Goal: Check status: Check status

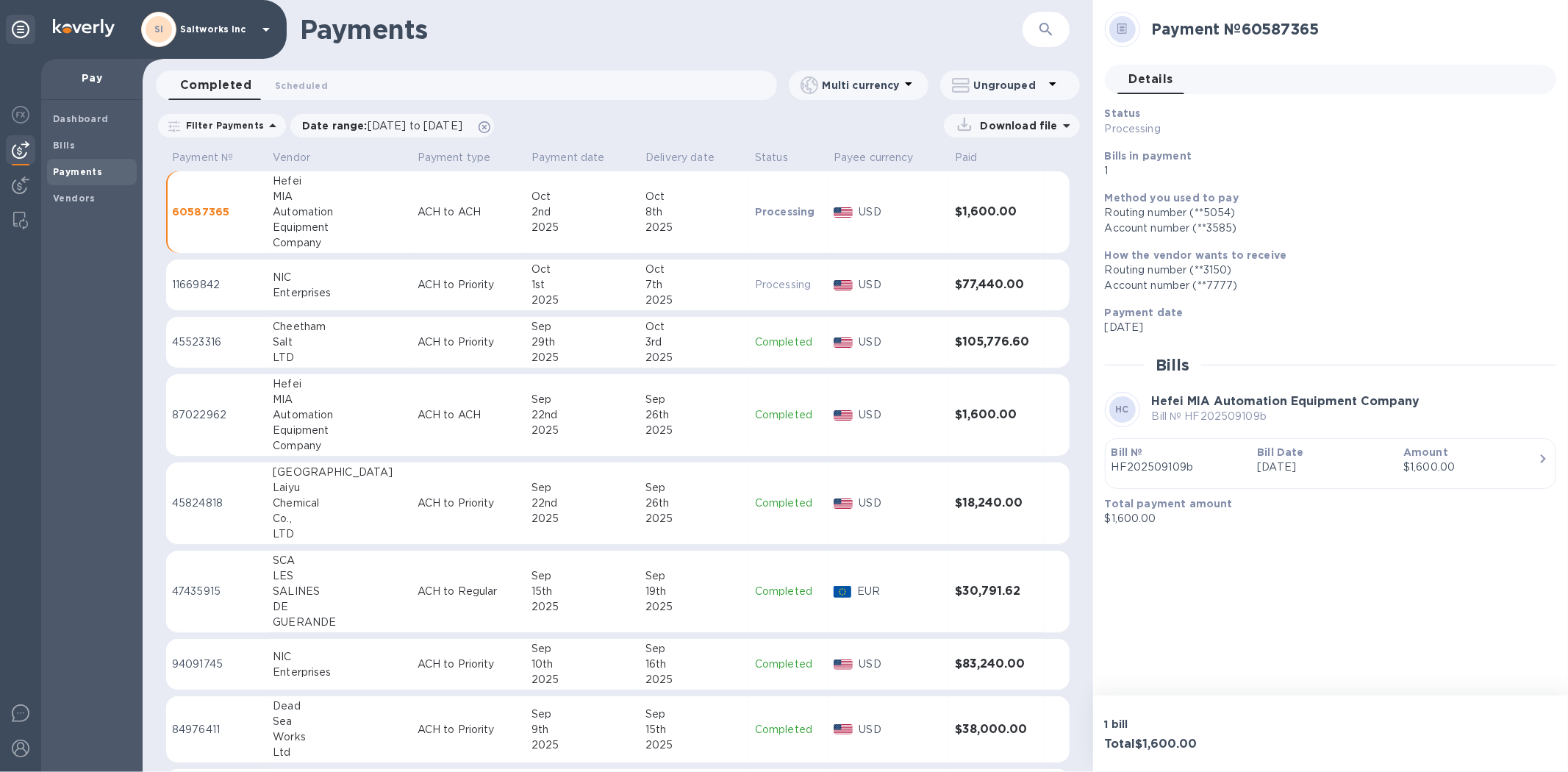
click at [412, 401] on td "ACH to ACH" at bounding box center [469, 415] width 114 height 82
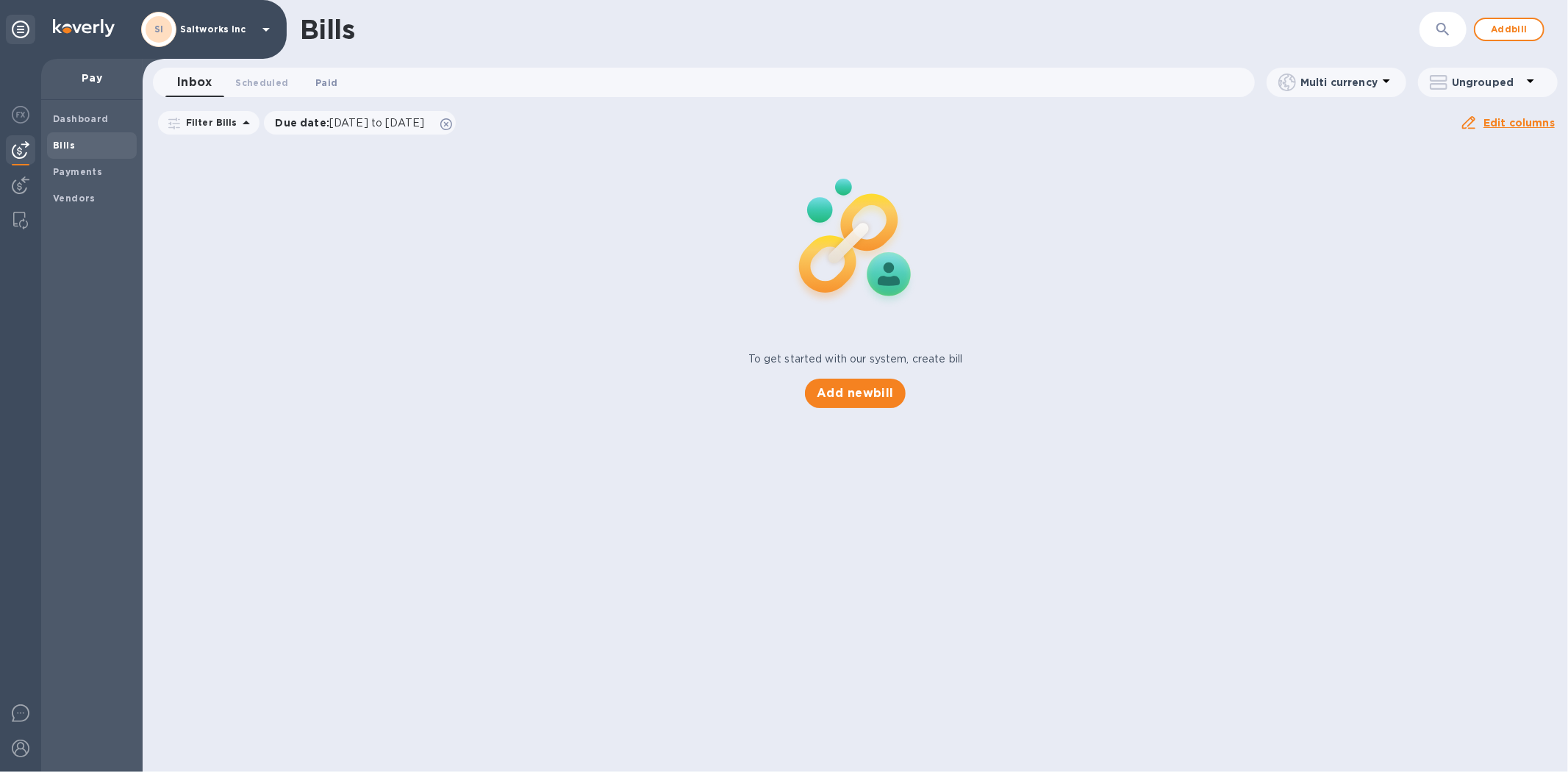
click at [327, 79] on span "Paid 0" at bounding box center [326, 82] width 22 height 15
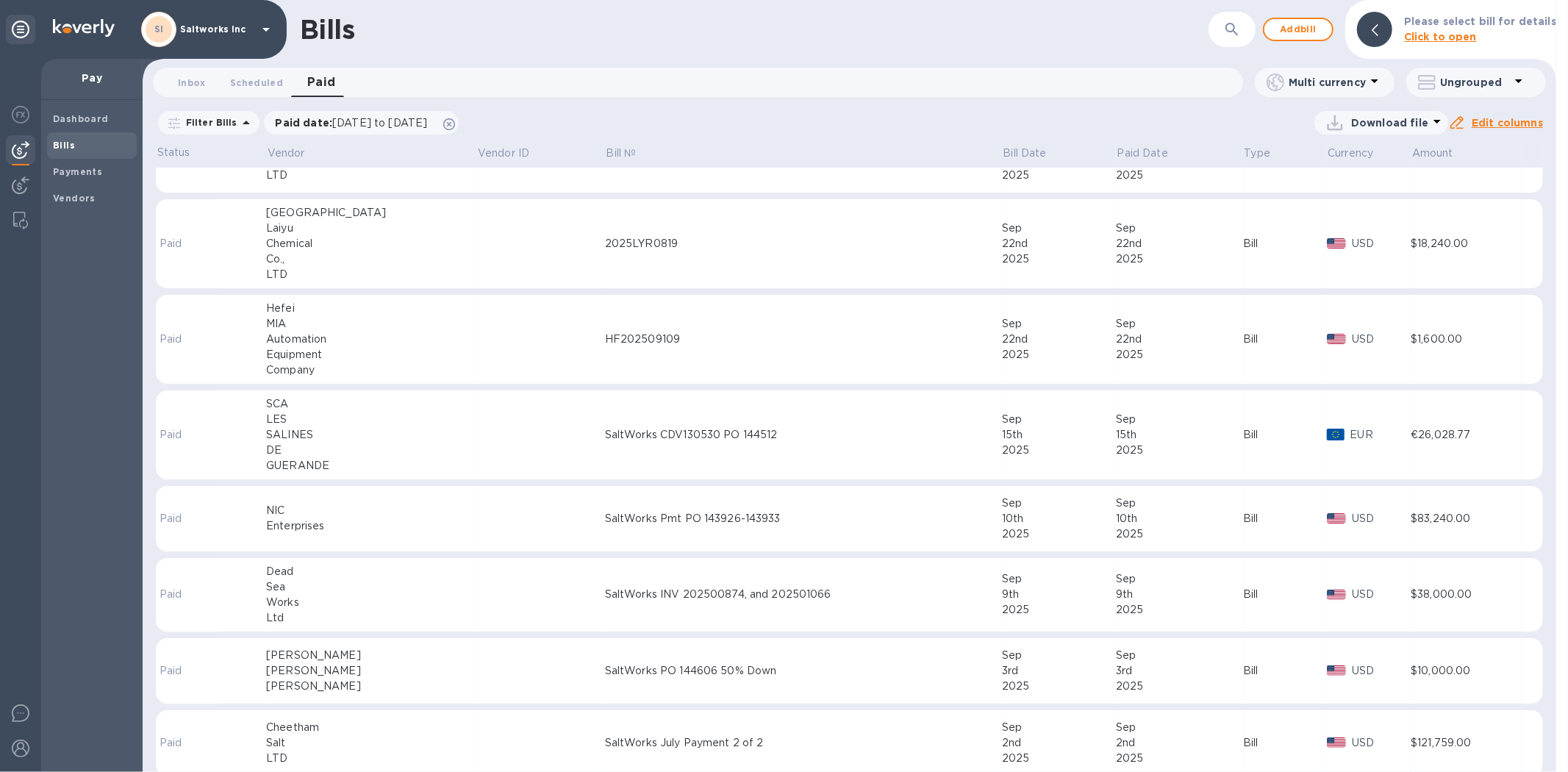
scroll to position [231, 0]
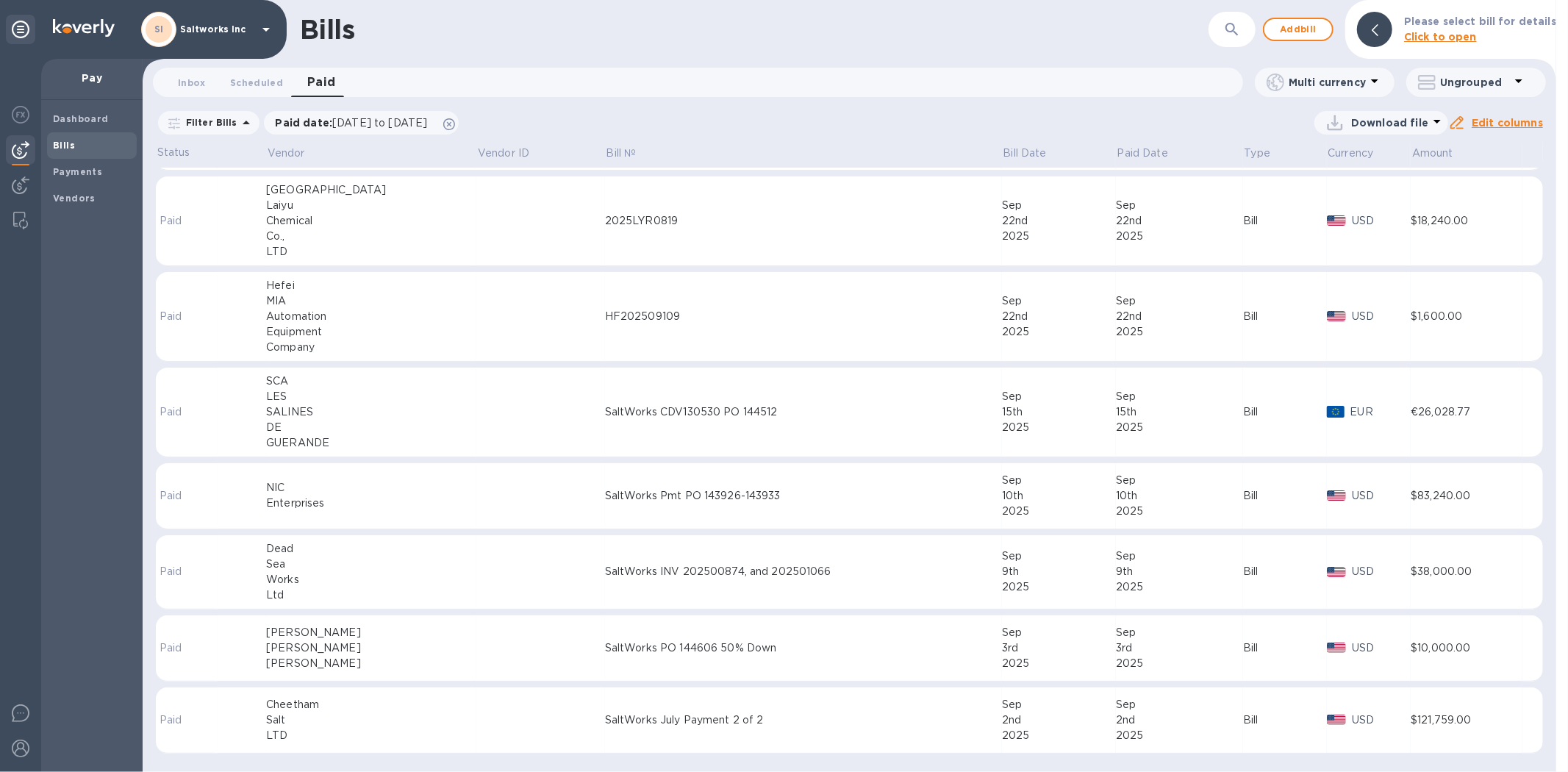
click at [504, 647] on td at bounding box center [541, 647] width 128 height 66
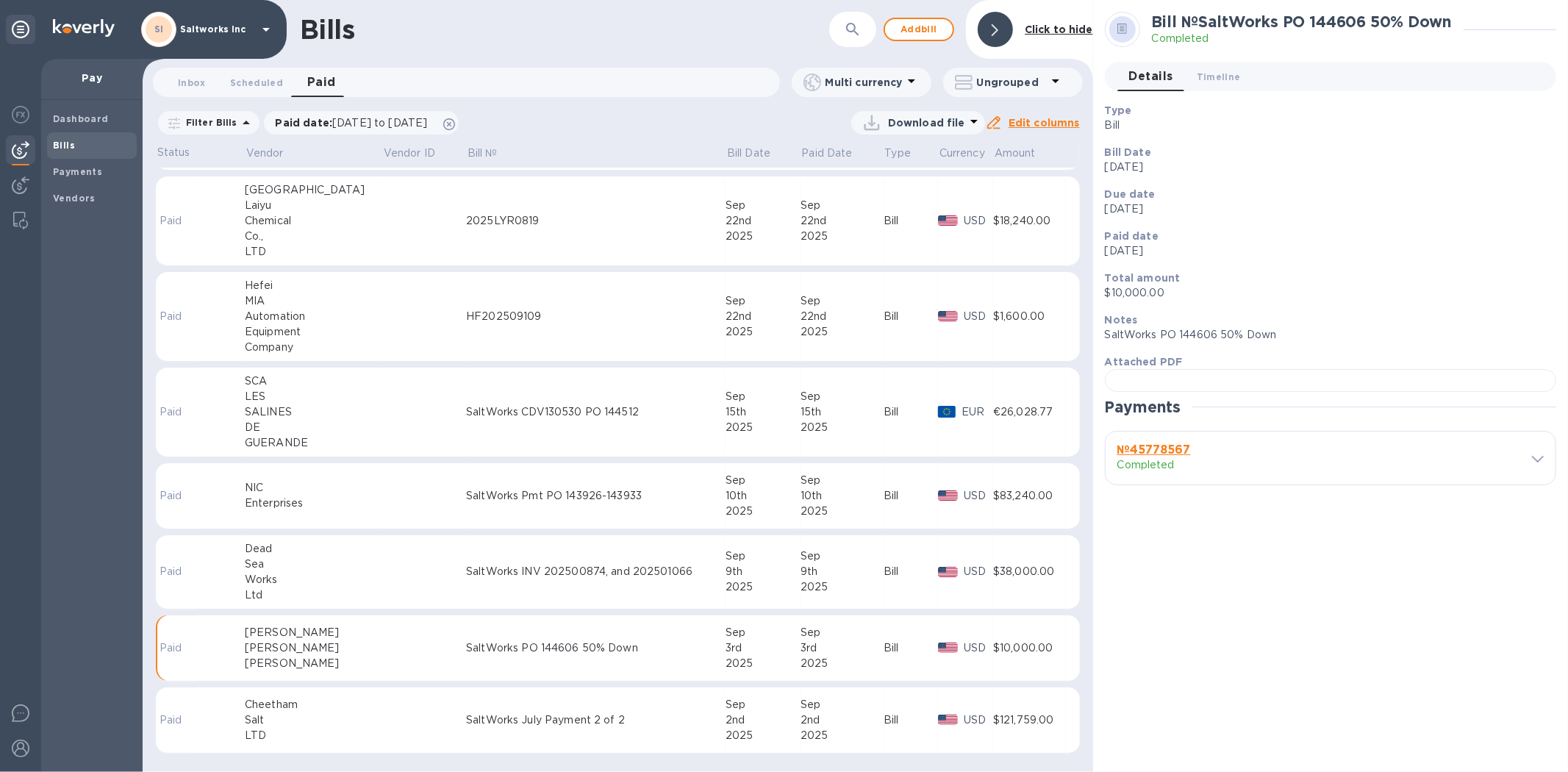
scroll to position [296, 0]
